Goal: Task Accomplishment & Management: Complete application form

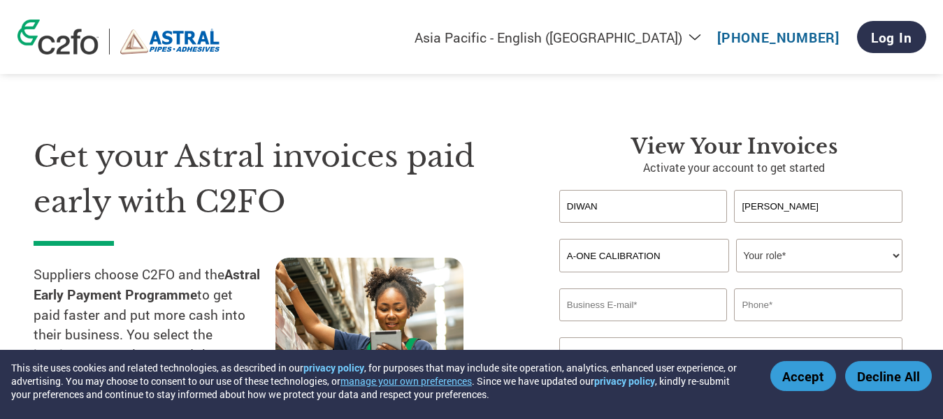
select select "en-IN"
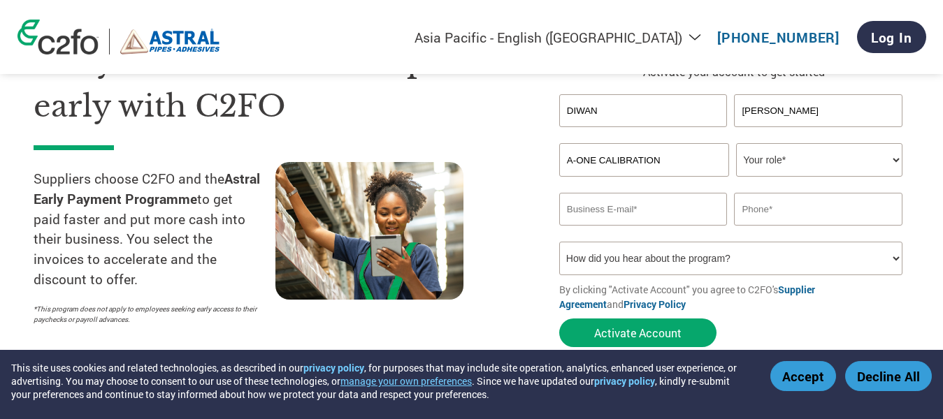
scroll to position [96, 0]
type input "A-ONE CALIBRATION"
click at [784, 165] on select "Your role* CFO Controller Credit Manager Finance Director Treasurer CEO Preside…" at bounding box center [819, 160] width 166 height 34
select select "ACCOUNTING"
click at [736, 143] on select "Your role* CFO Controller Credit Manager Finance Director Treasurer CEO Preside…" at bounding box center [819, 160] width 166 height 34
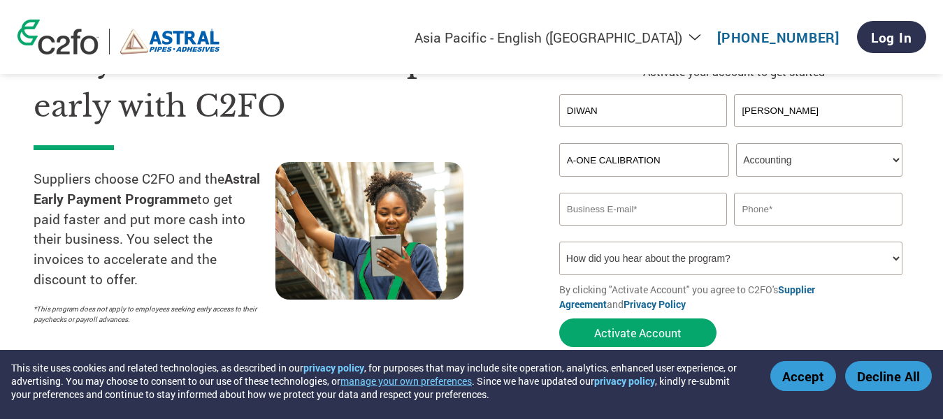
click at [601, 220] on input "email" at bounding box center [643, 209] width 168 height 33
type input "[EMAIL_ADDRESS][DOMAIN_NAME]"
click at [739, 218] on input "text" at bounding box center [818, 209] width 168 height 33
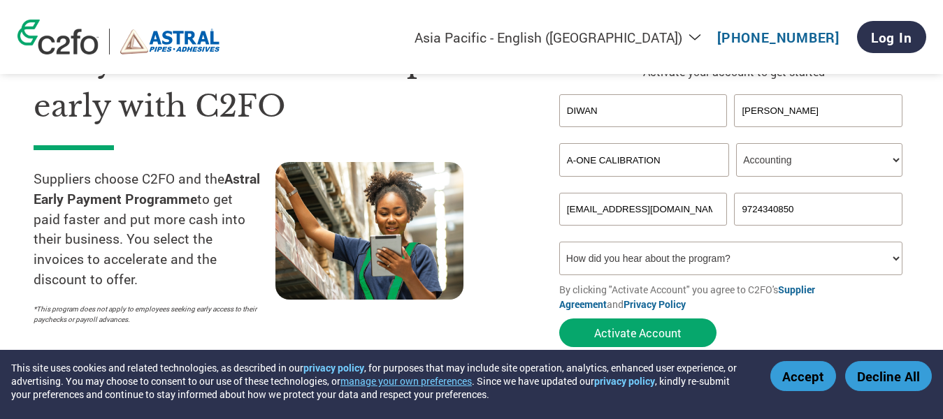
type input "9724340850"
click at [656, 258] on select "How did you hear about the program? Received a letter Email Social Media Online…" at bounding box center [730, 259] width 343 height 34
select select "Email"
click at [559, 242] on select "How did you hear about the program? Received a letter Email Social Media Online…" at bounding box center [730, 259] width 343 height 34
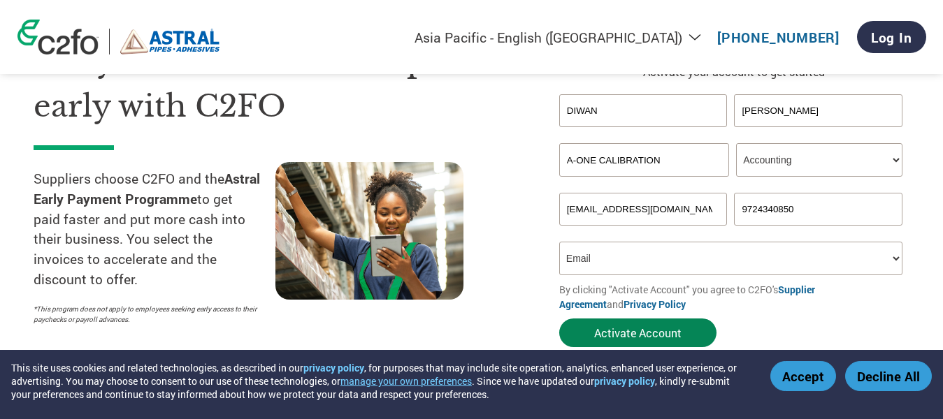
click at [621, 334] on button "Activate Account" at bounding box center [637, 333] width 157 height 29
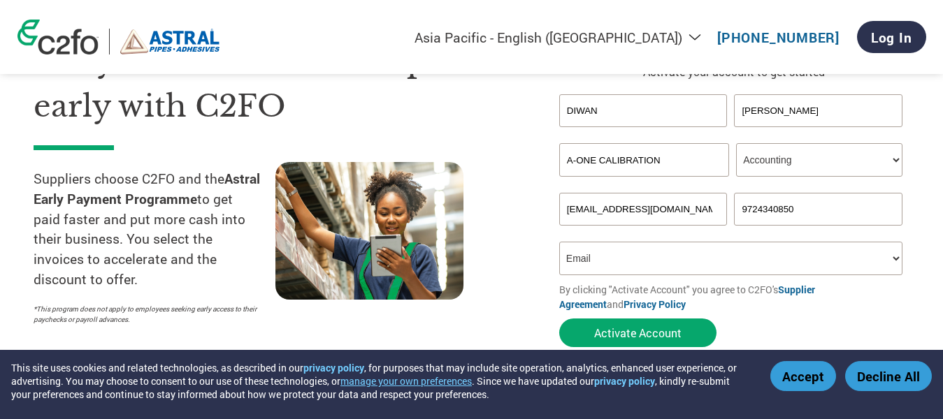
click at [815, 377] on button "Accept" at bounding box center [803, 376] width 66 height 30
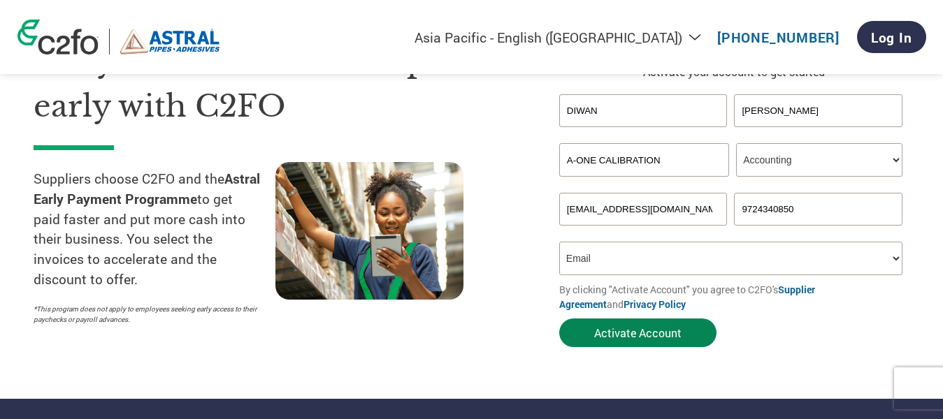
click at [635, 328] on button "Activate Account" at bounding box center [637, 333] width 157 height 29
click at [644, 331] on button "Activate Account" at bounding box center [637, 333] width 157 height 29
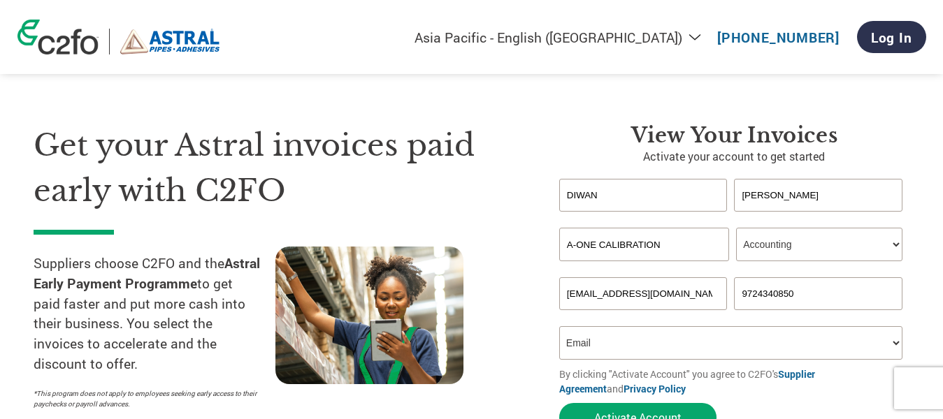
scroll to position [129, 0]
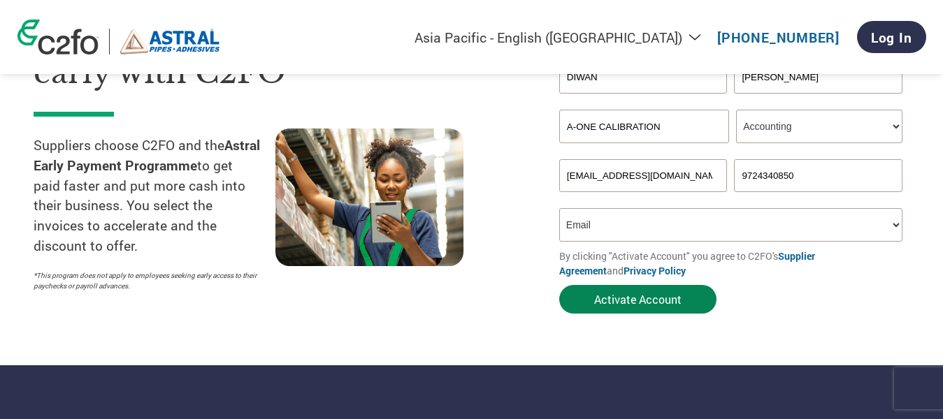
click at [622, 295] on button "Activate Account" at bounding box center [637, 299] width 157 height 29
click at [717, 173] on input "[EMAIL_ADDRESS][DOMAIN_NAME]" at bounding box center [643, 175] width 168 height 33
click at [701, 182] on input "[EMAIL_ADDRESS][DOMAIN_NAME]" at bounding box center [643, 175] width 168 height 33
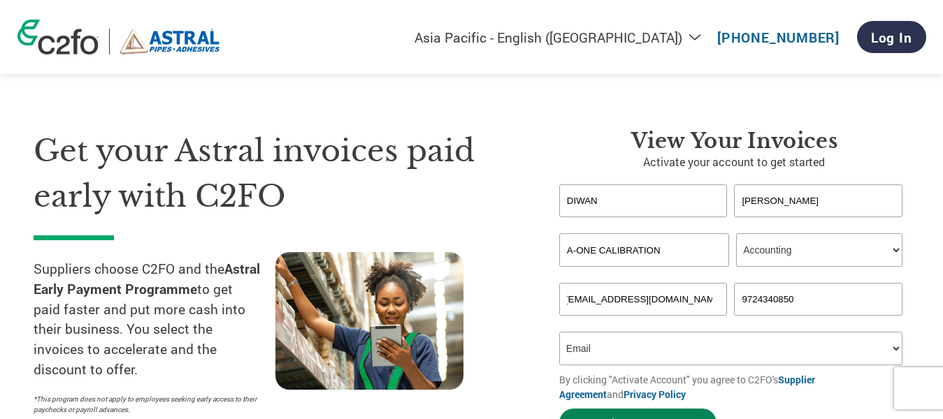
scroll to position [0, 0]
click at [666, 413] on button "Activate Account" at bounding box center [637, 423] width 157 height 29
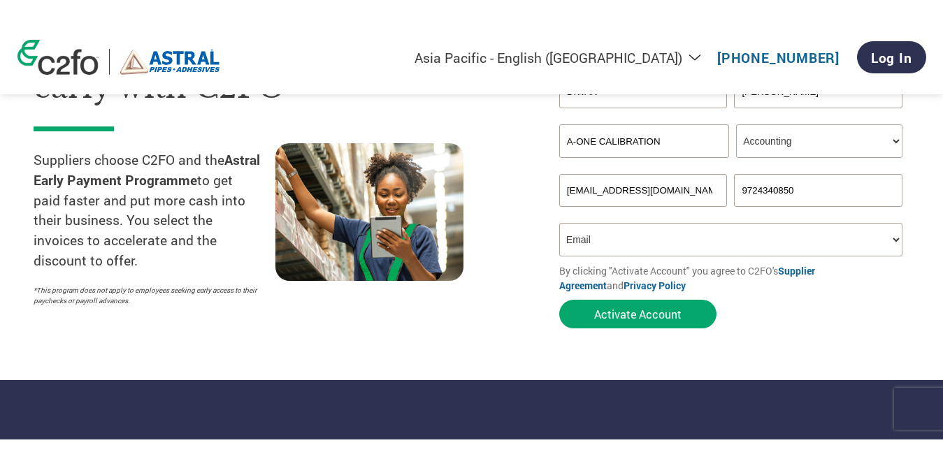
scroll to position [174, 0]
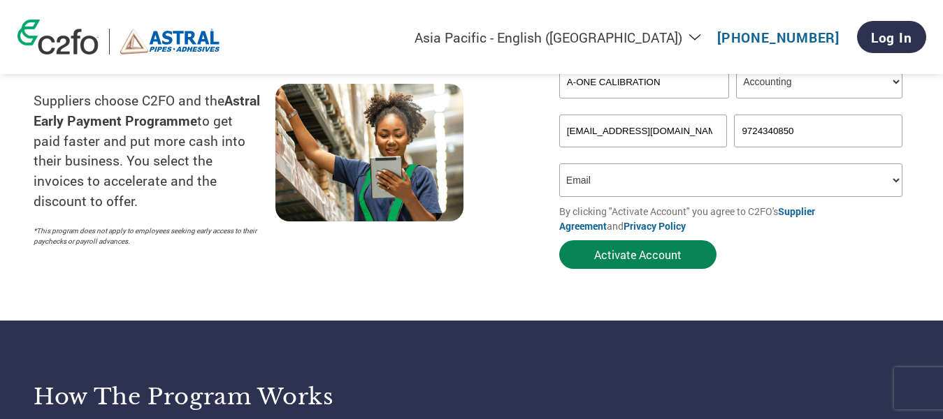
click at [634, 252] on button "Activate Account" at bounding box center [637, 255] width 157 height 29
click at [638, 254] on button "Activate Account" at bounding box center [637, 255] width 157 height 29
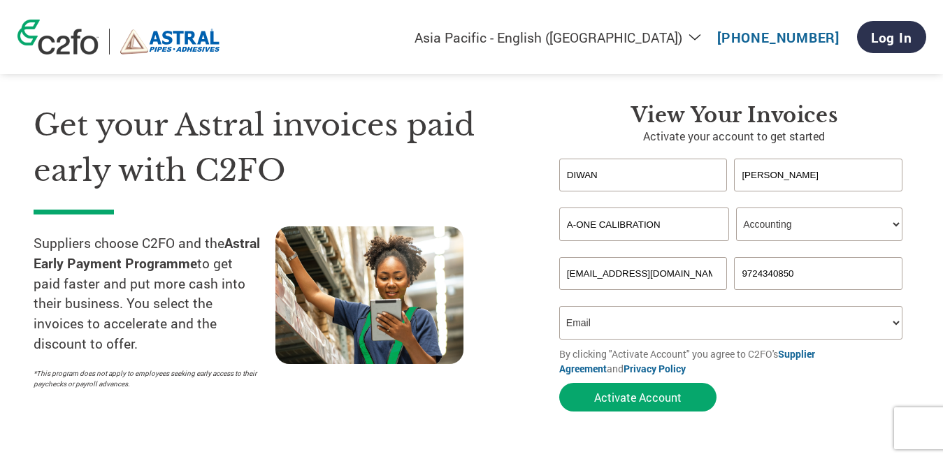
scroll to position [0, 0]
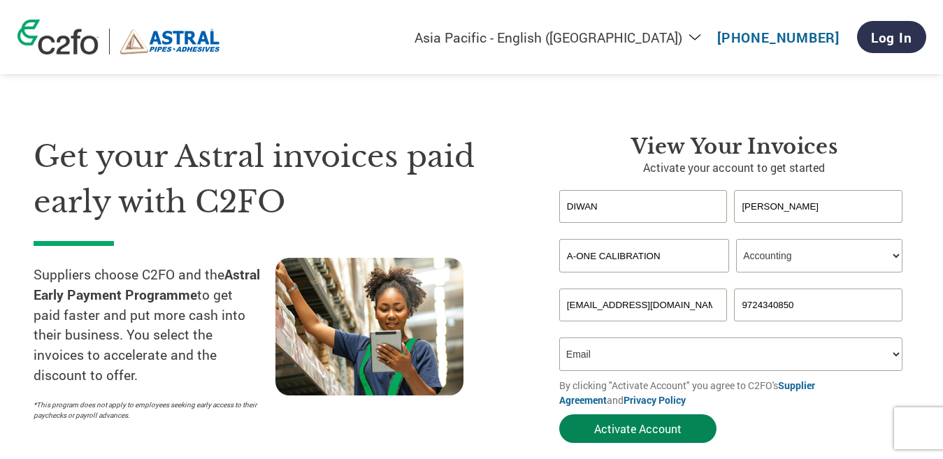
click at [642, 419] on button "Activate Account" at bounding box center [637, 429] width 157 height 29
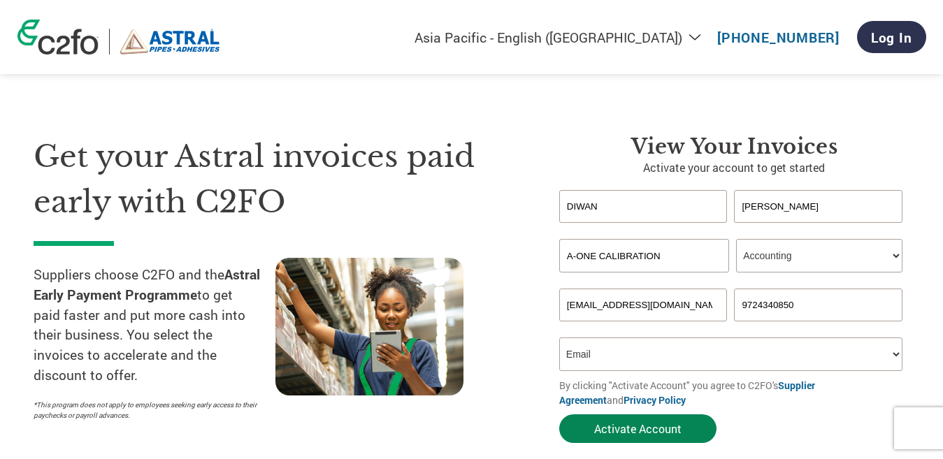
click at [621, 419] on button "Activate Account" at bounding box center [637, 429] width 157 height 29
